Goal: Navigation & Orientation: Understand site structure

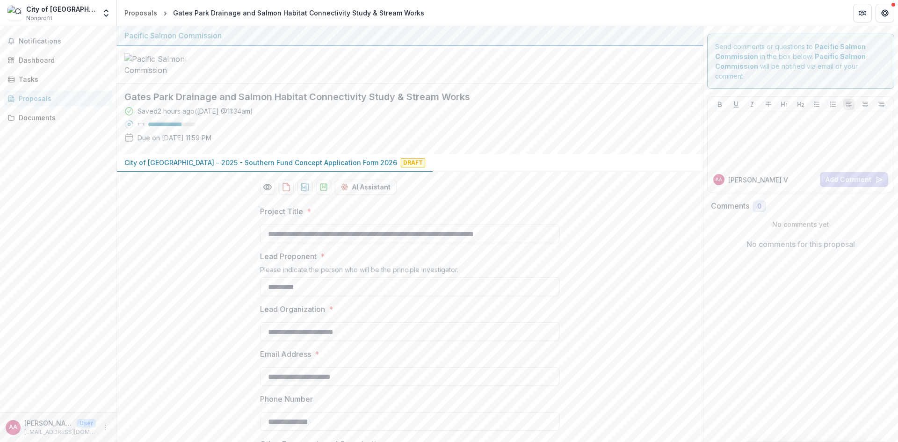
scroll to position [690, 0]
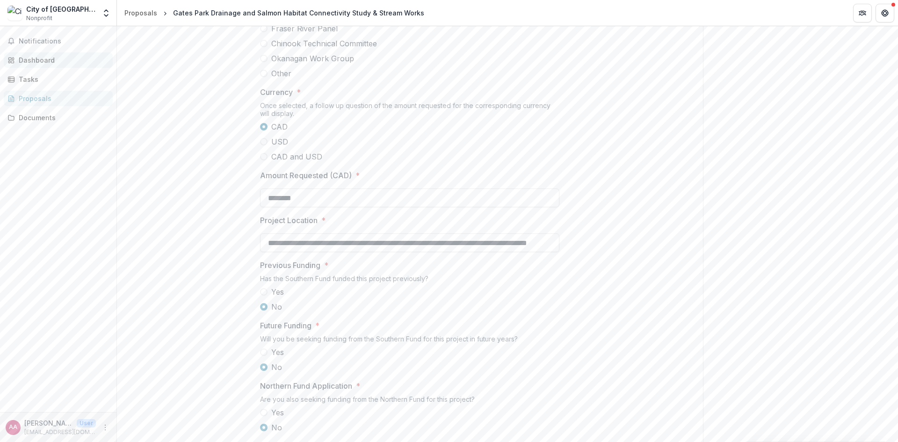
click at [39, 51] on div "Notifications Dashboard Tasks Proposals Documents" at bounding box center [58, 219] width 116 height 386
click at [40, 38] on span "Notifications" at bounding box center [64, 41] width 90 height 8
click at [32, 56] on div "Dashboard" at bounding box center [62, 60] width 87 height 10
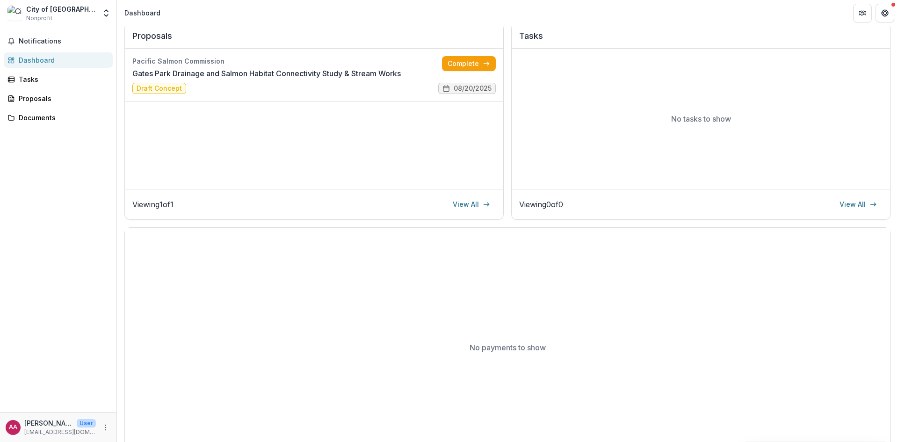
scroll to position [106, 0]
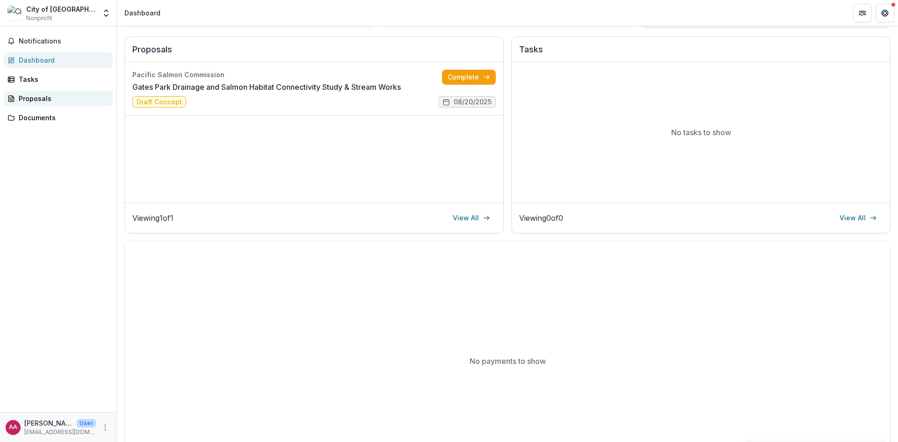
click at [37, 101] on div "Proposals" at bounding box center [62, 99] width 87 height 10
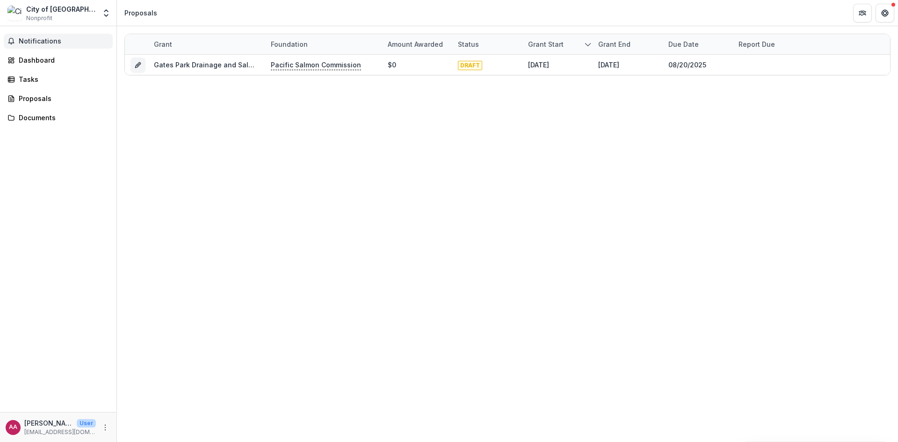
click at [42, 38] on span "Notifications" at bounding box center [64, 41] width 90 height 8
click at [561, 329] on div "Grant Foundation Amount awarded Status Grant start Grant end Due Date Report Du…" at bounding box center [507, 234] width 781 height 416
click at [41, 118] on div "Documents" at bounding box center [62, 118] width 87 height 10
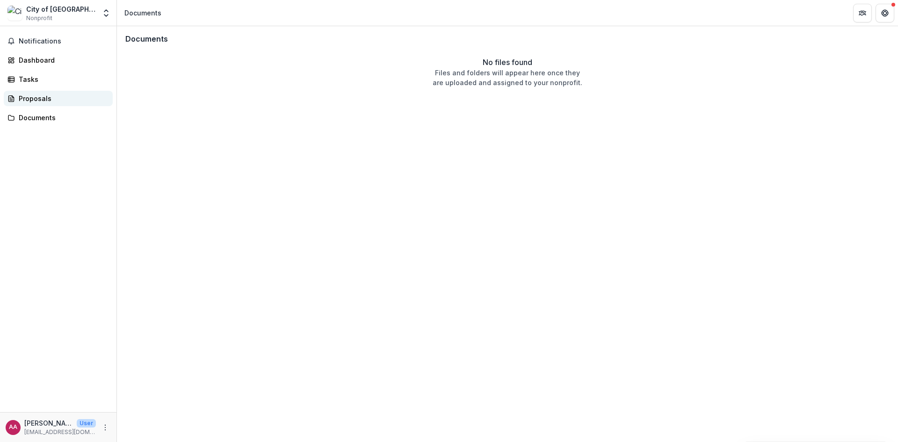
click at [39, 104] on link "Proposals" at bounding box center [58, 98] width 109 height 15
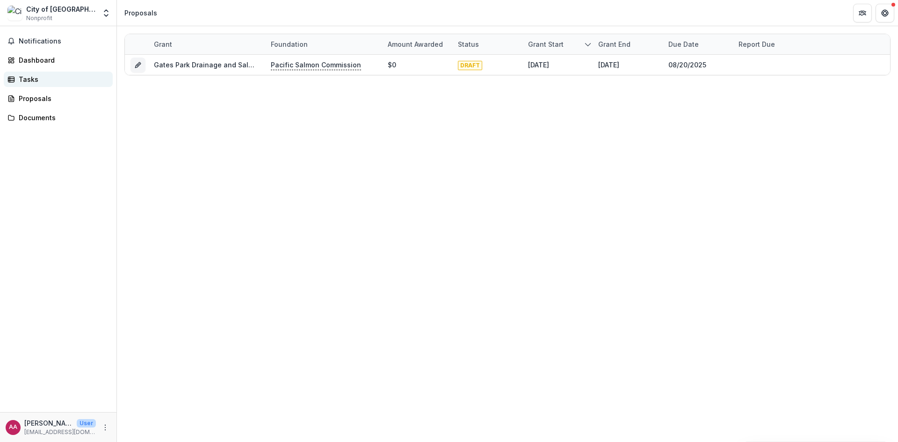
click at [37, 79] on div "Tasks" at bounding box center [62, 79] width 87 height 10
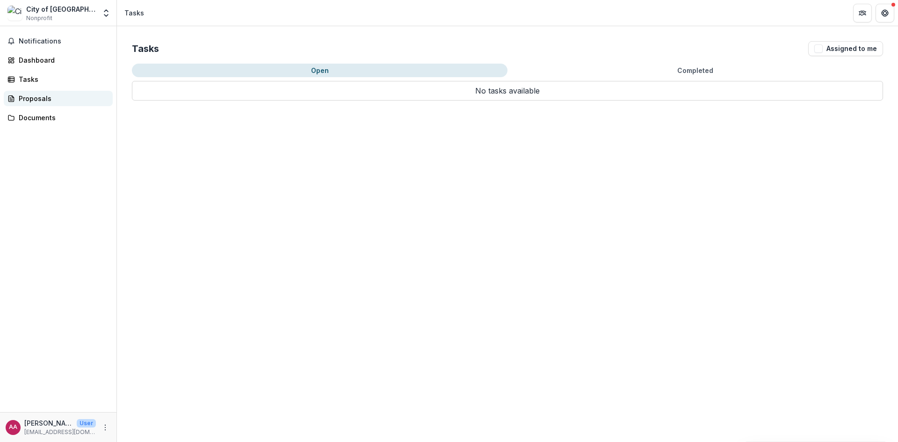
click at [40, 94] on div "Proposals" at bounding box center [62, 99] width 87 height 10
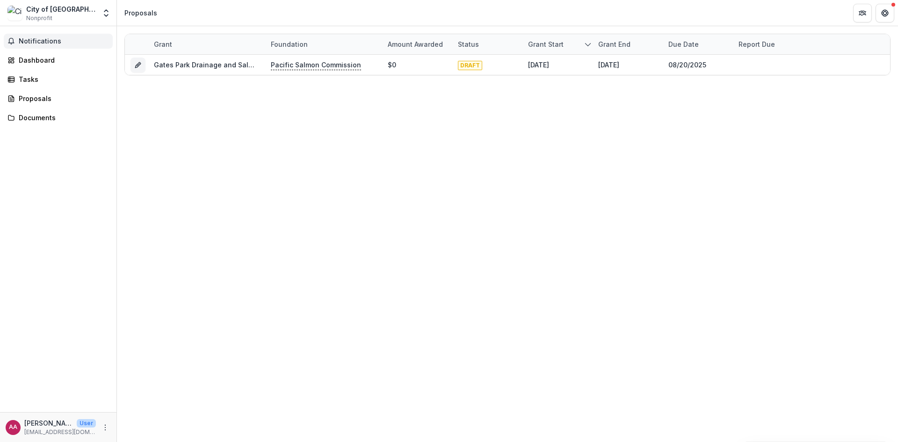
click at [45, 42] on span "Notifications" at bounding box center [64, 41] width 90 height 8
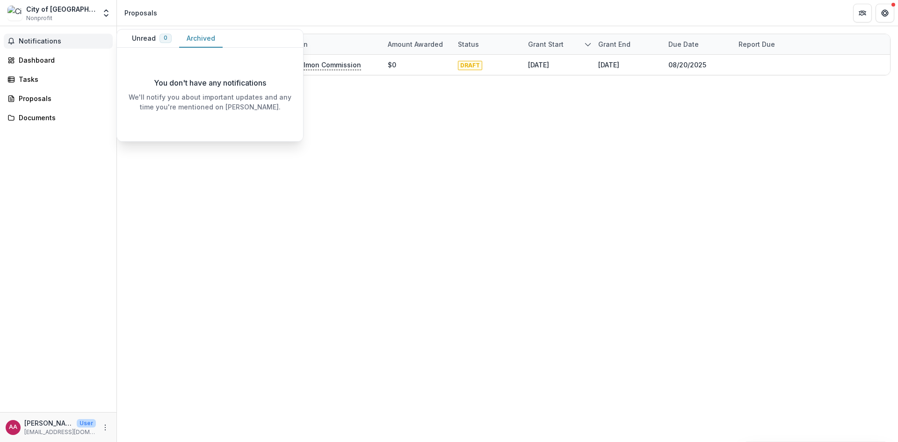
click at [216, 37] on button "Archived" at bounding box center [200, 38] width 43 height 18
click at [156, 36] on button "Unread 0" at bounding box center [151, 38] width 55 height 18
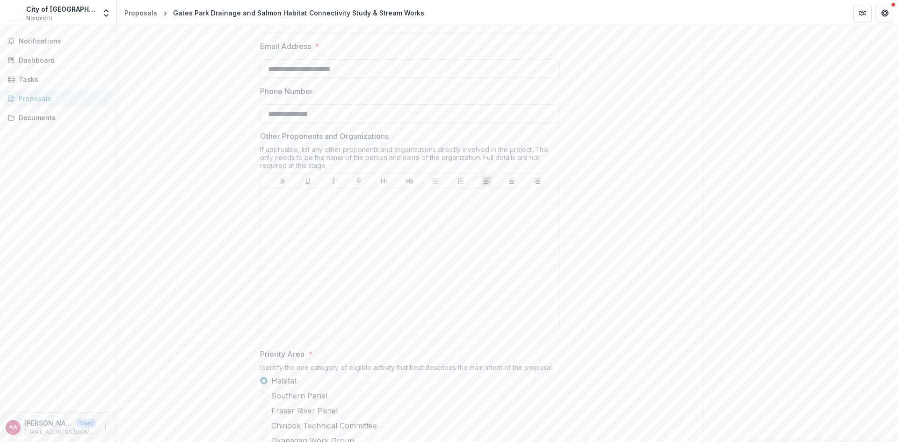
scroll to position [129, 0]
